Goal: Navigation & Orientation: Go to known website

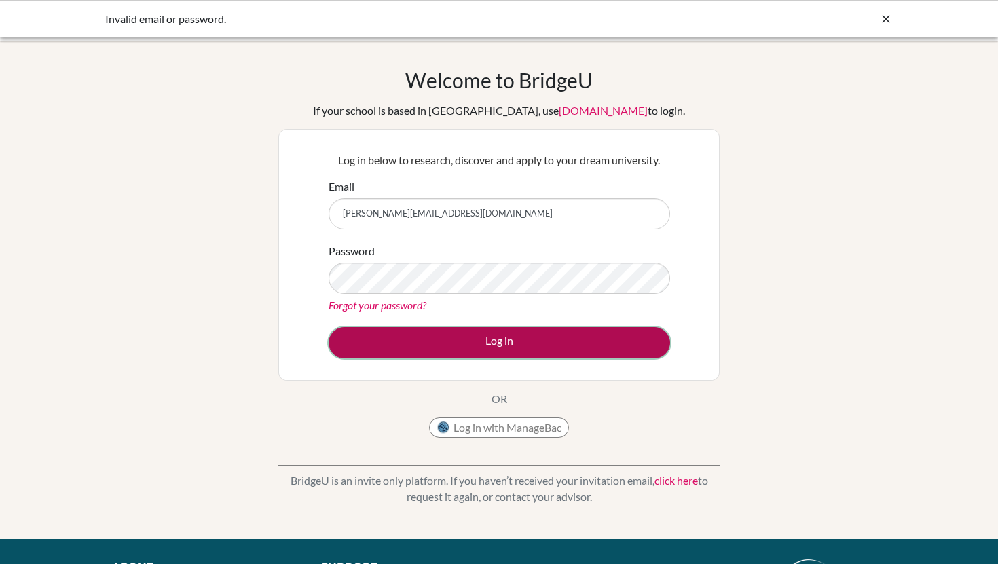
click at [428, 350] on button "Log in" at bounding box center [498, 342] width 341 height 31
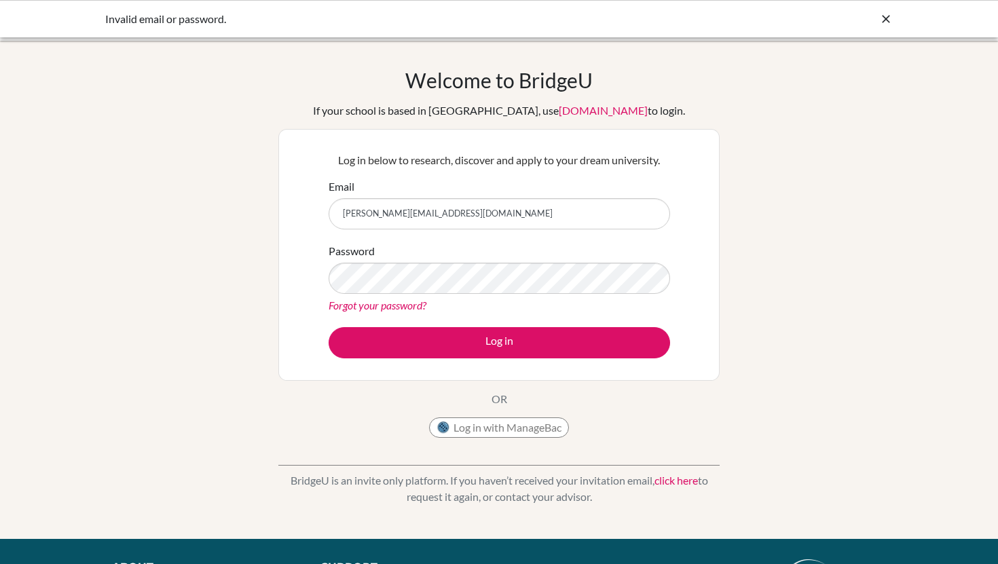
click at [883, 12] on div at bounding box center [886, 19] width 14 height 16
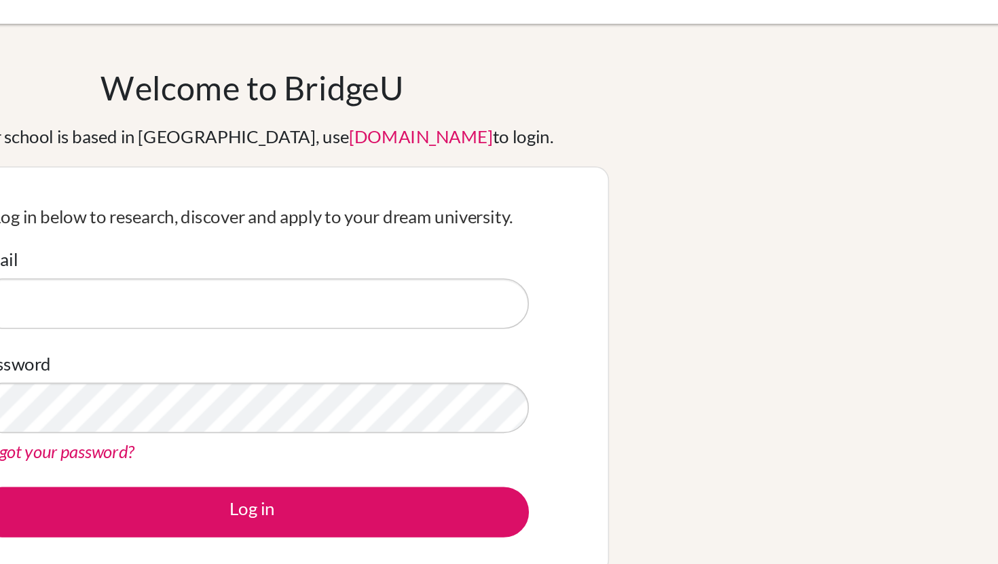
click at [899, 92] on div "Welcome to [GEOGRAPHIC_DATA] If your school is based in [GEOGRAPHIC_DATA], use …" at bounding box center [499, 290] width 998 height 444
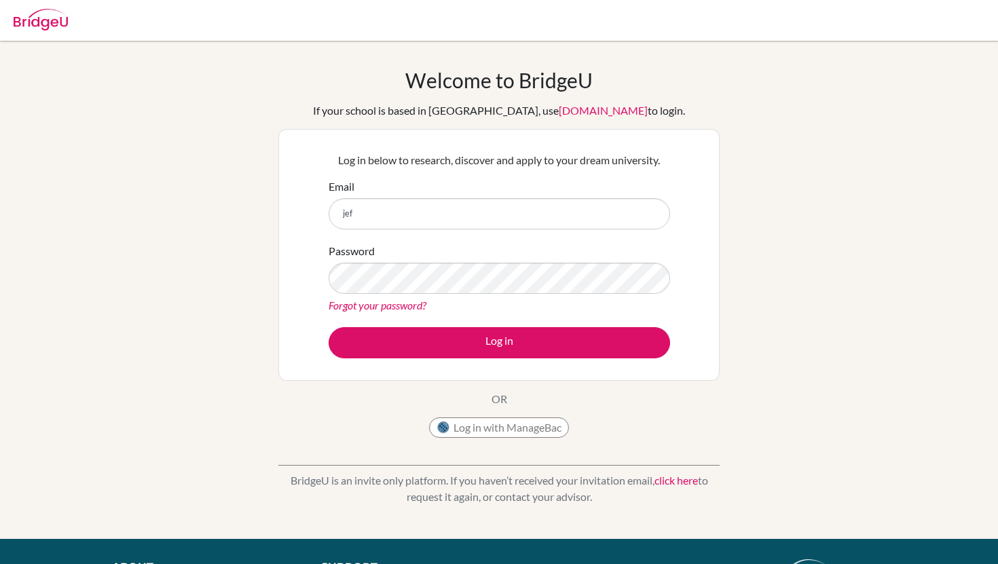
type input "[PERSON_NAME][EMAIL_ADDRESS][DOMAIN_NAME]"
